Goal: Task Accomplishment & Management: Manage account settings

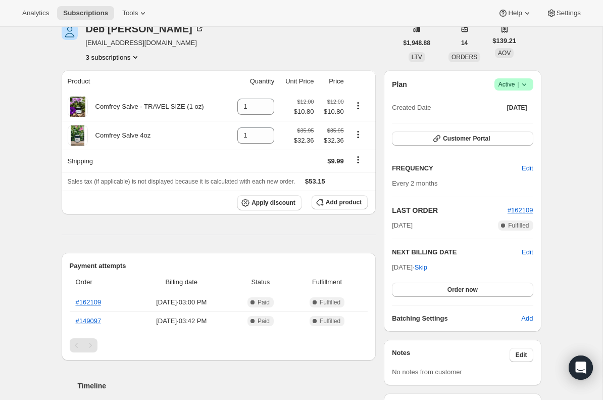
scroll to position [59, 0]
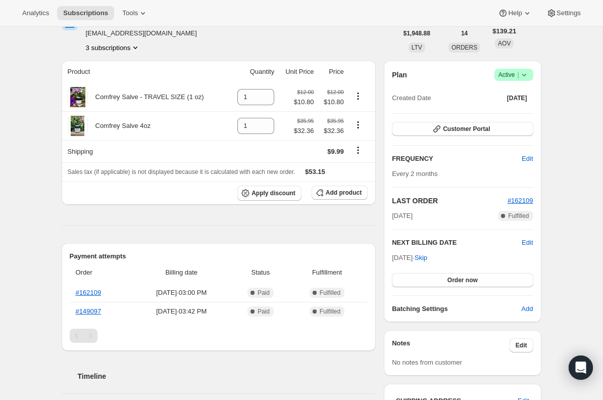
click at [113, 47] on button "3 subscriptions" at bounding box center [113, 47] width 55 height 10
click at [120, 82] on span "31331418394" at bounding box center [112, 84] width 70 height 10
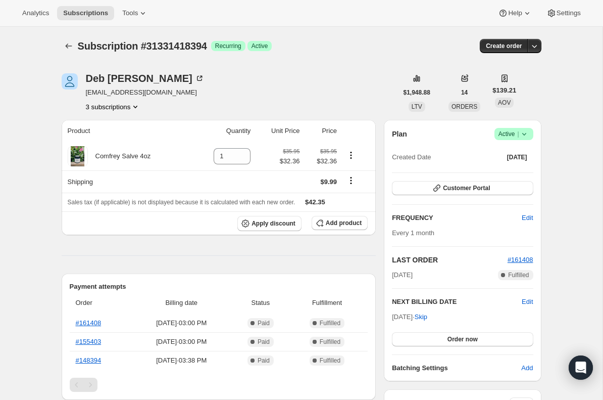
click at [117, 105] on button "3 subscriptions" at bounding box center [113, 107] width 55 height 10
click at [116, 131] on button "31177802010" at bounding box center [113, 125] width 76 height 16
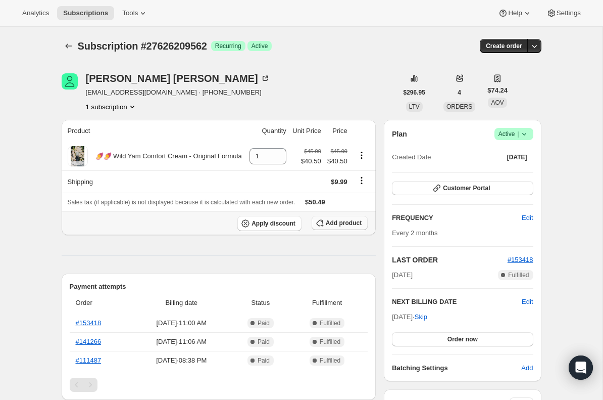
click at [337, 227] on span "Add product" at bounding box center [344, 223] width 36 height 8
